Goal: Task Accomplishment & Management: Manage account settings

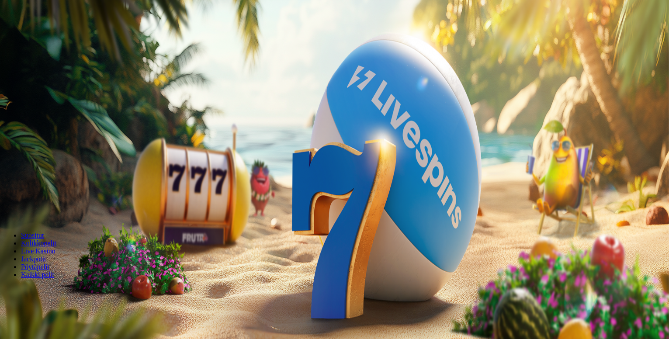
click at [50, 35] on span "Kirjaudu" at bounding box center [60, 31] width 21 height 7
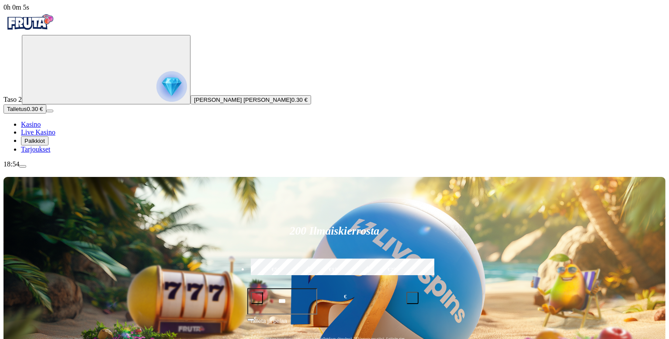
click at [45, 144] on span "Palkkiot" at bounding box center [34, 141] width 21 height 7
